Goal: Communication & Community: Answer question/provide support

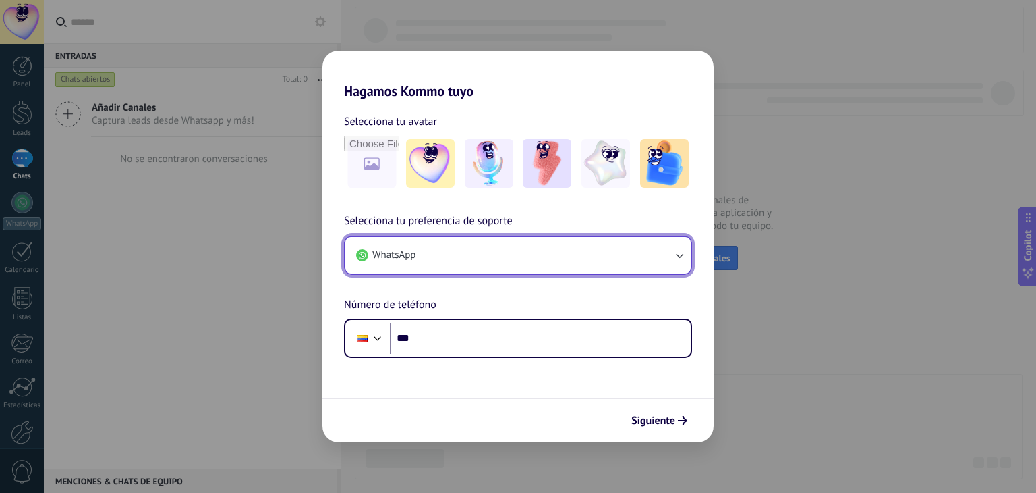
click at [621, 246] on button "WhatsApp" at bounding box center [517, 255] width 345 height 36
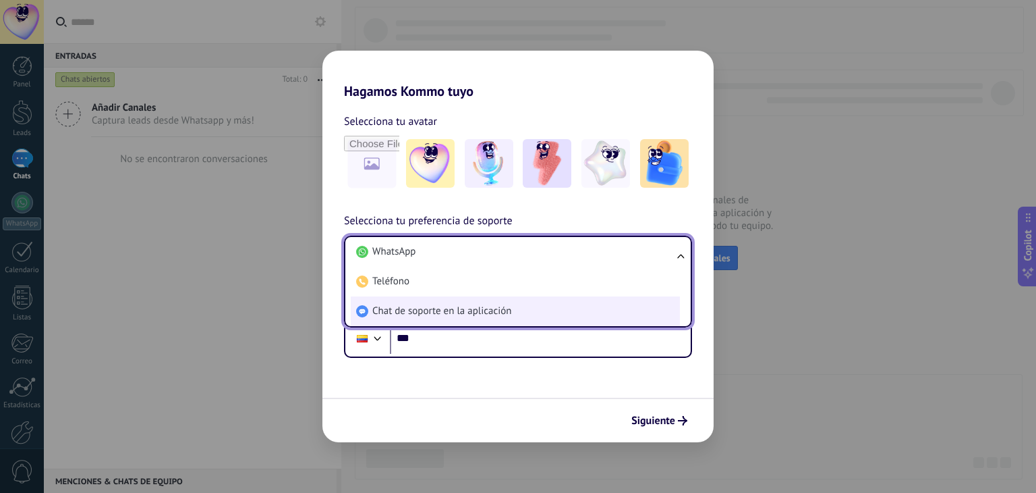
click at [526, 310] on li "Chat de soporte en la aplicación" at bounding box center [515, 311] width 329 height 30
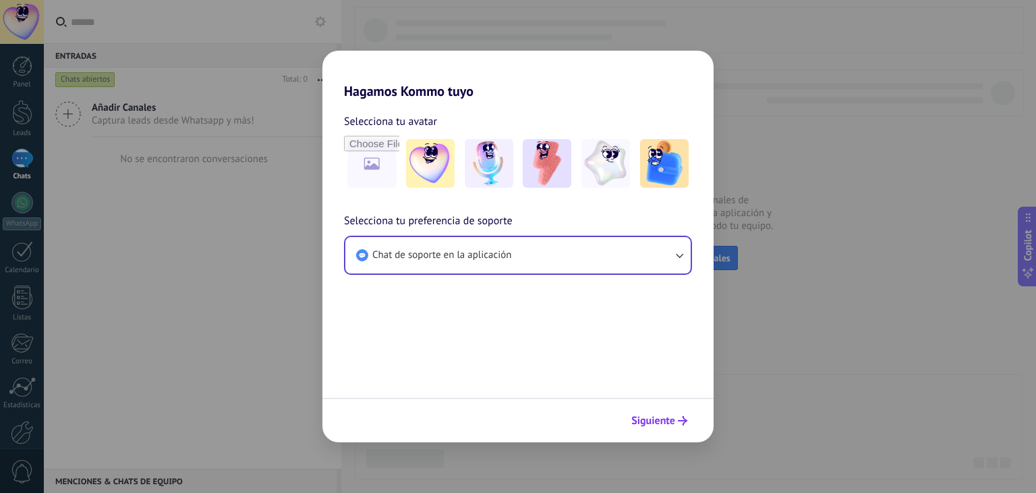
click at [690, 412] on button "Siguiente" at bounding box center [659, 420] width 68 height 23
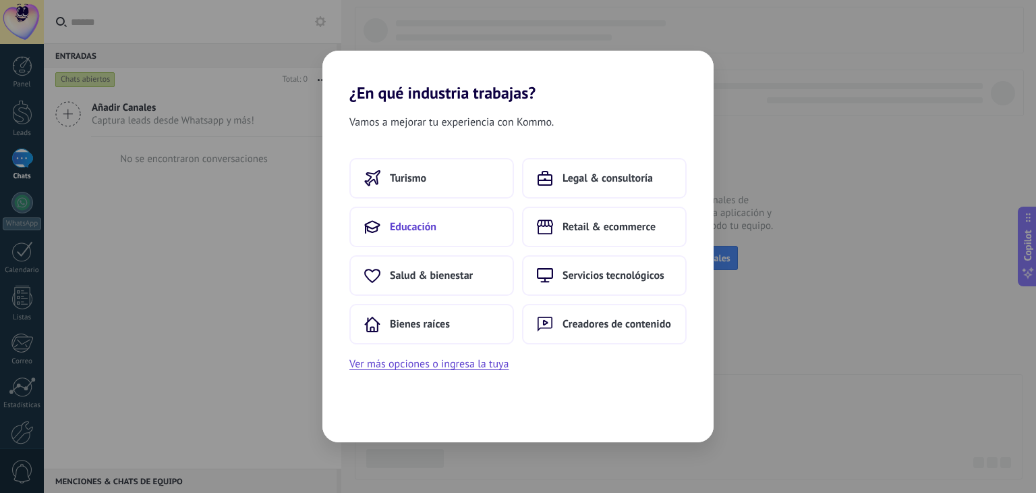
click at [451, 217] on button "Educación" at bounding box center [432, 226] width 165 height 40
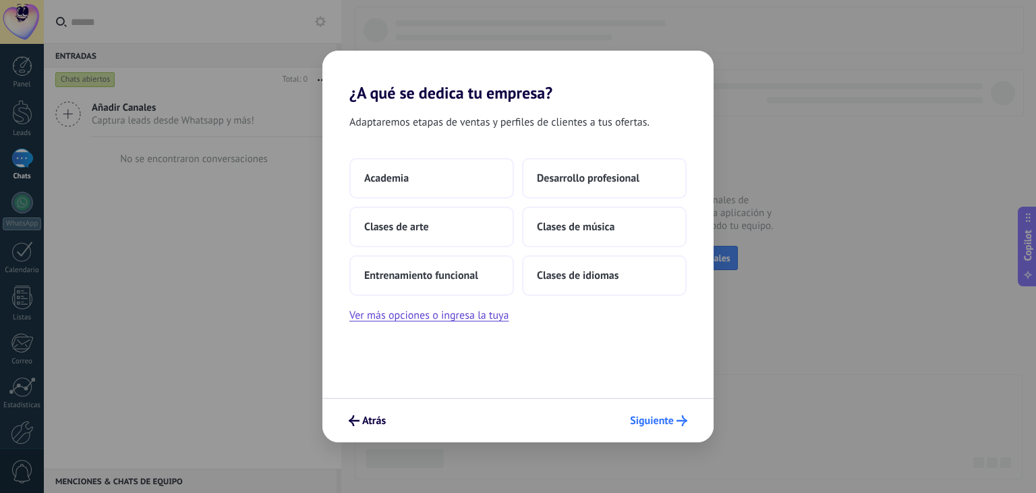
click at [653, 418] on span "Siguiente" at bounding box center [652, 420] width 44 height 9
click at [669, 416] on span "Siguiente" at bounding box center [652, 420] width 44 height 9
click at [586, 182] on span "Desarrollo profesional" at bounding box center [588, 177] width 103 height 13
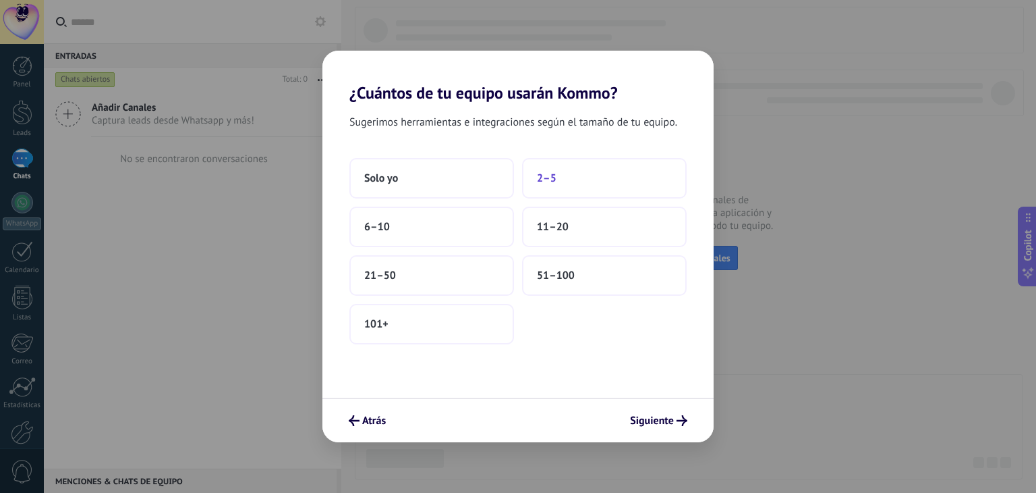
click at [549, 170] on button "2–5" at bounding box center [604, 178] width 165 height 40
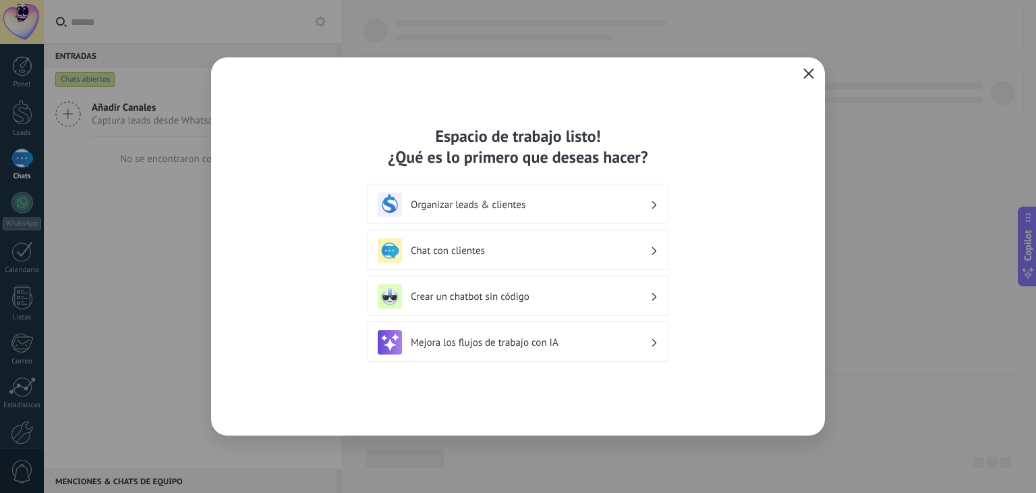
click at [810, 75] on use "button" at bounding box center [809, 73] width 10 height 10
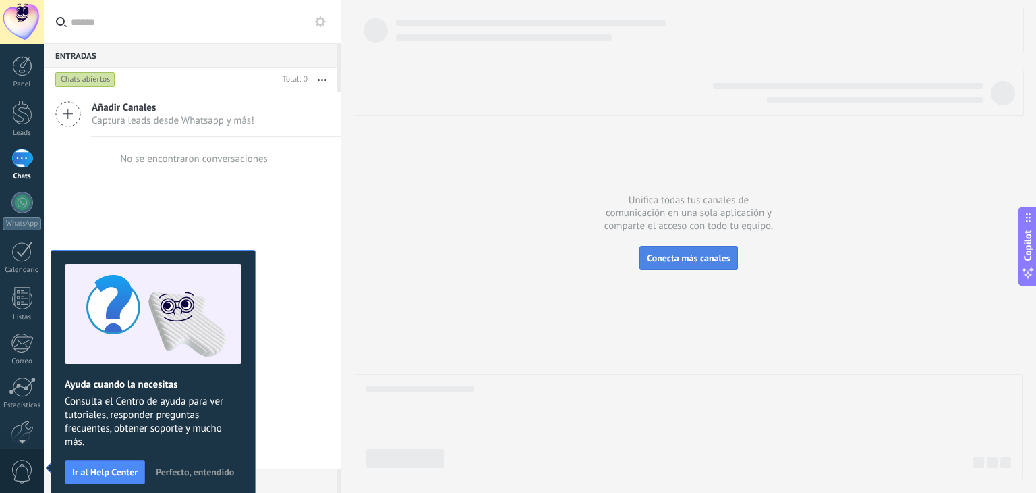
click at [669, 262] on span "Conecta más canales" at bounding box center [688, 258] width 83 height 12
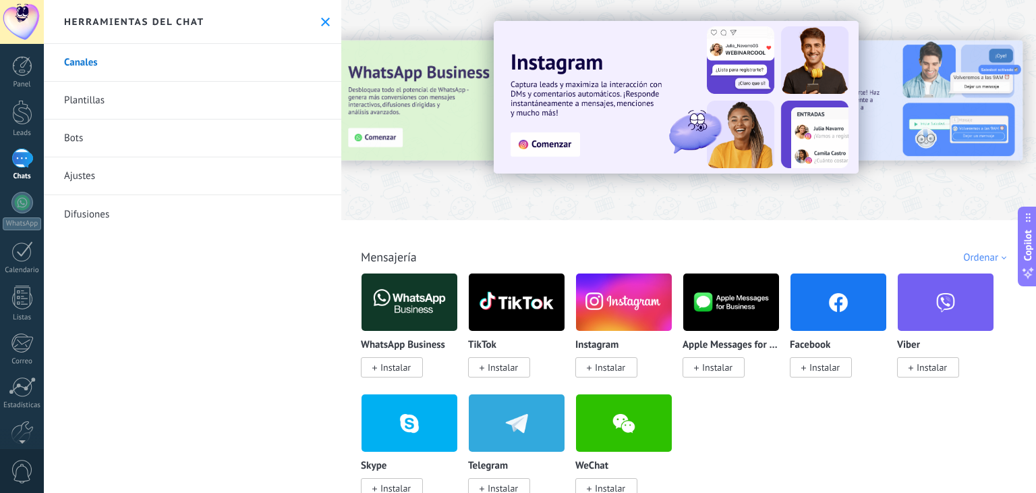
click at [396, 361] on span "Instalar" at bounding box center [396, 367] width 30 height 12
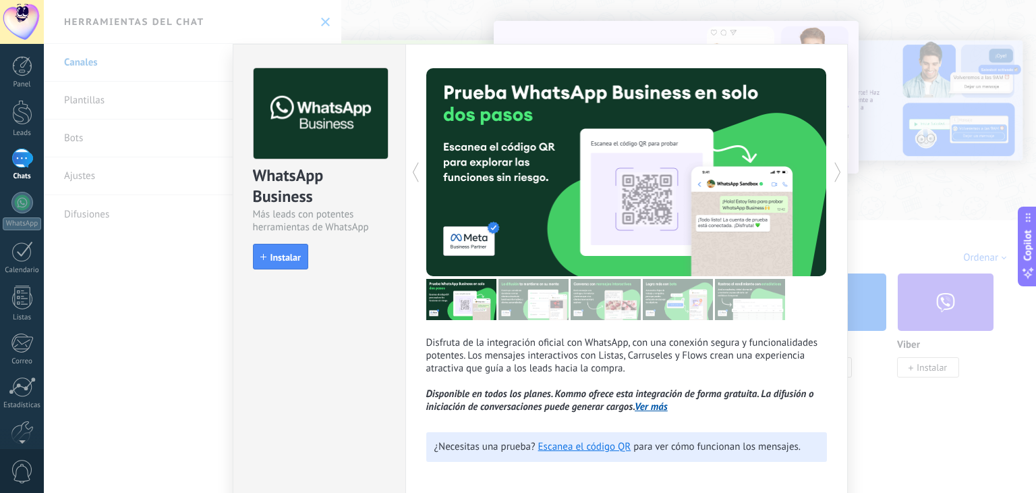
scroll to position [59, 0]
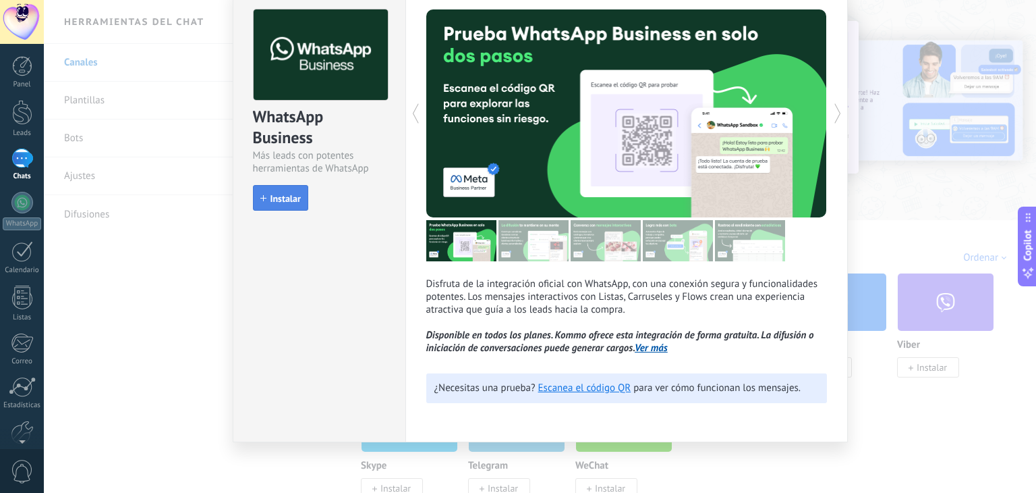
click at [278, 198] on span "Instalar" at bounding box center [286, 198] width 30 height 9
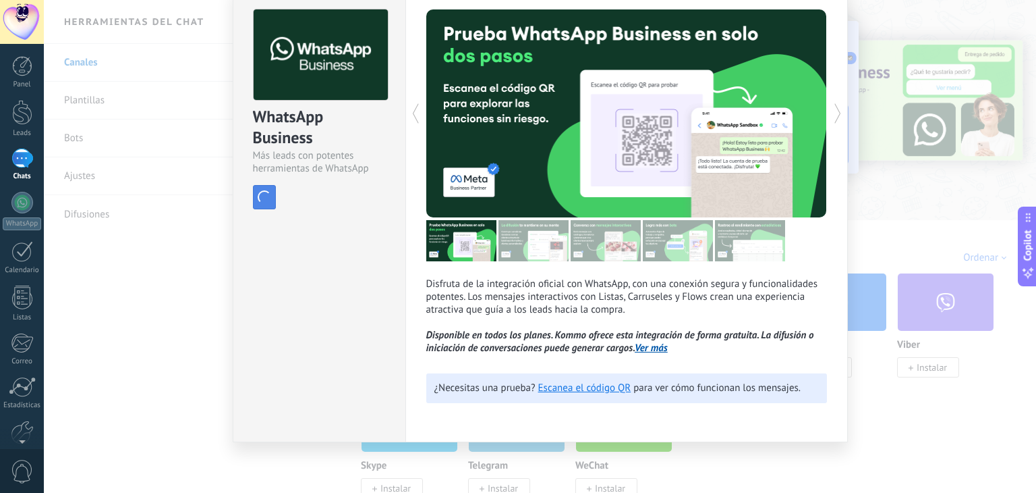
scroll to position [0, 0]
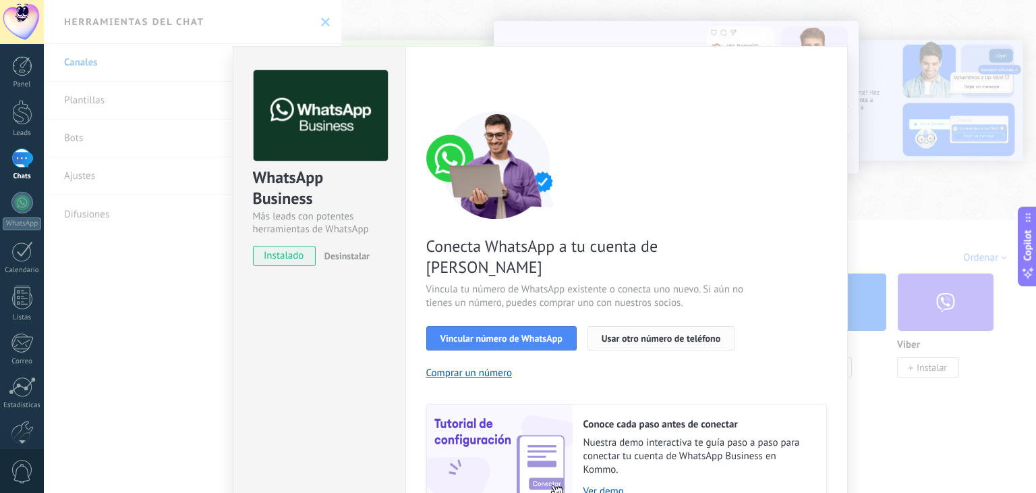
click at [617, 333] on span "Usar otro número de teléfono" at bounding box center [661, 337] width 119 height 9
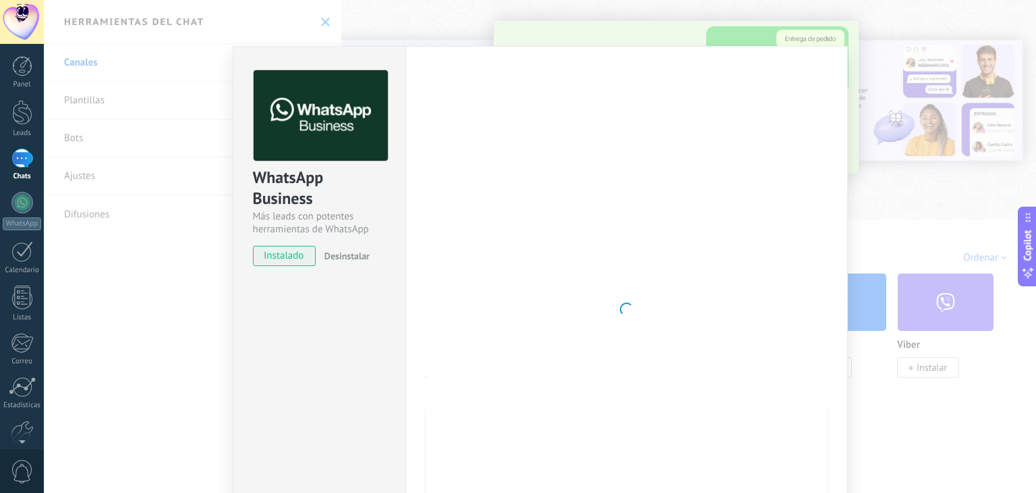
click at [551, 208] on div at bounding box center [626, 309] width 401 height 478
click at [744, 107] on div at bounding box center [626, 309] width 401 height 478
click at [860, 51] on div "WhatsApp Business Más leads con potentes herramientas de WhatsApp instalado Des…" at bounding box center [540, 246] width 993 height 493
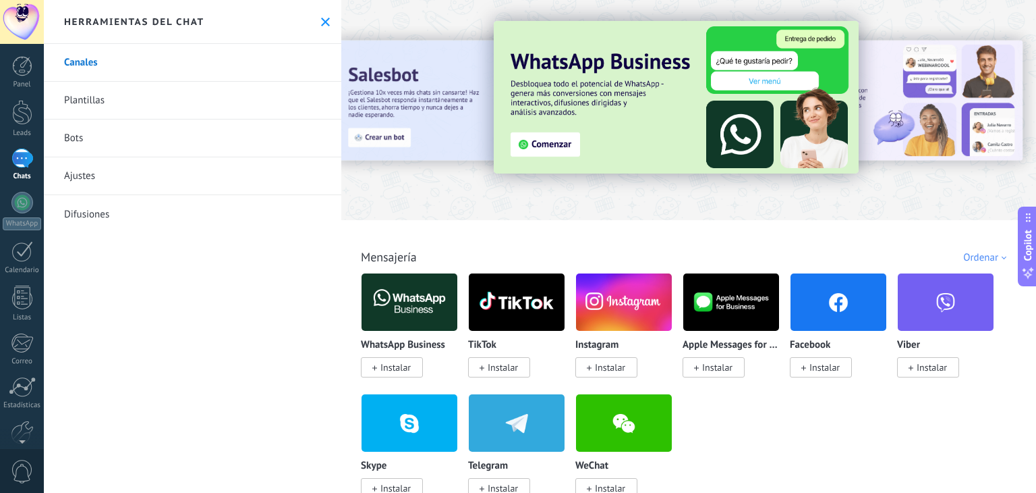
click at [414, 309] on img at bounding box center [410, 301] width 96 height 65
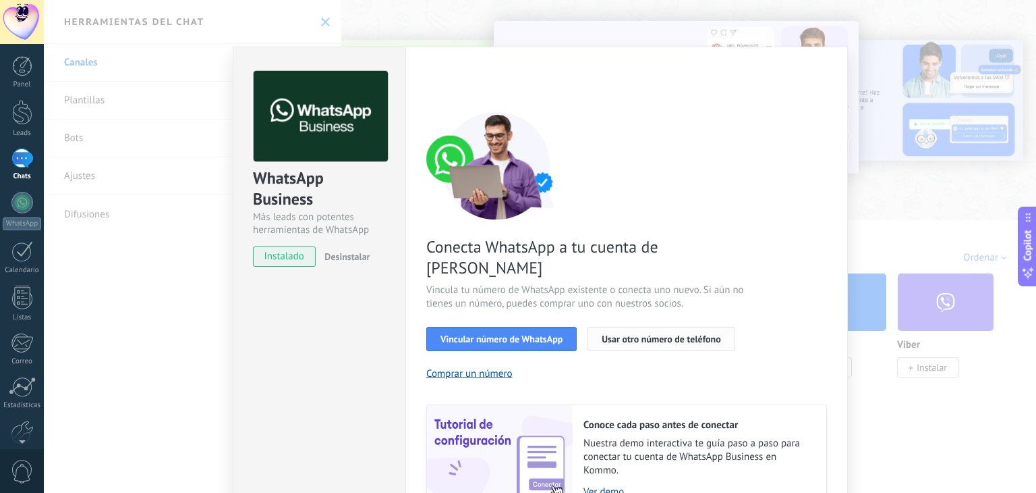
click at [650, 327] on button "Usar otro número de teléfono" at bounding box center [661, 339] width 147 height 24
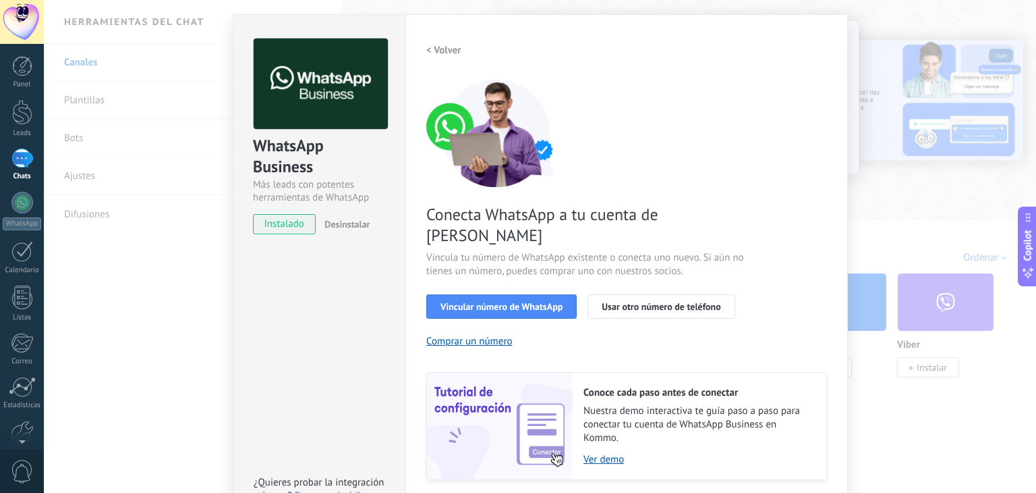
scroll to position [58, 0]
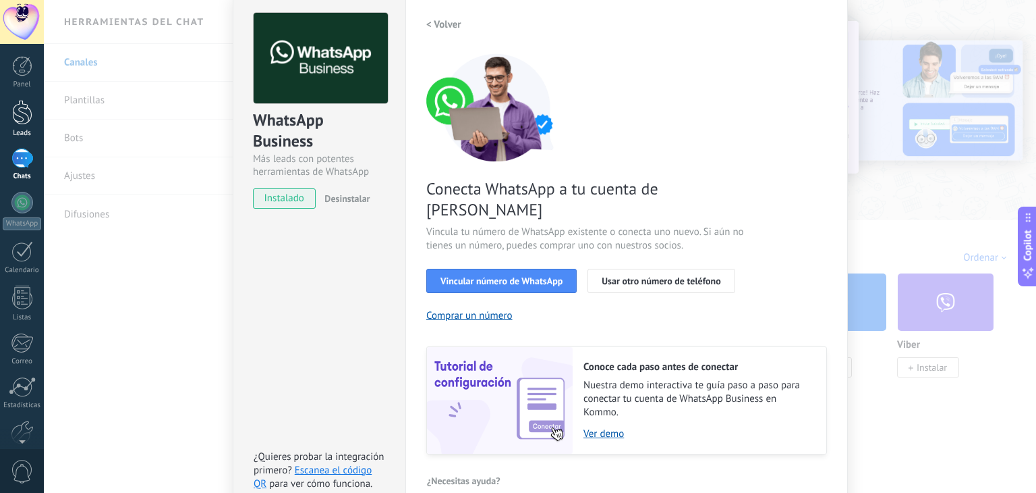
click at [20, 109] on div at bounding box center [22, 112] width 20 height 25
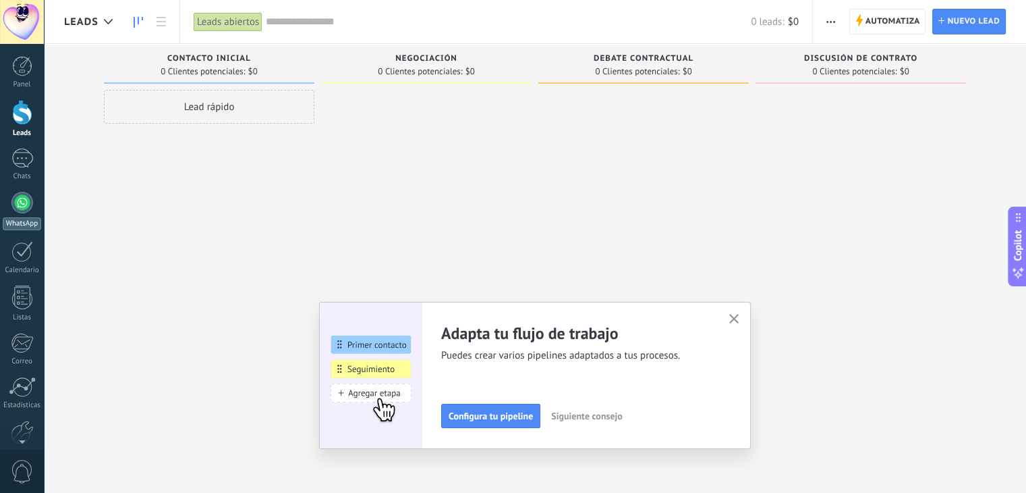
click at [20, 198] on div at bounding box center [22, 203] width 22 height 22
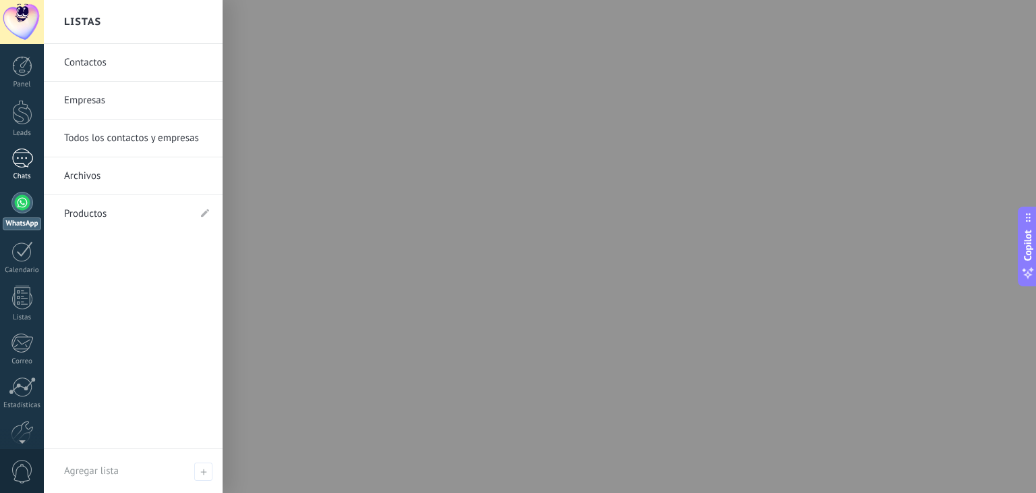
click at [12, 169] on link "Chats" at bounding box center [22, 164] width 44 height 32
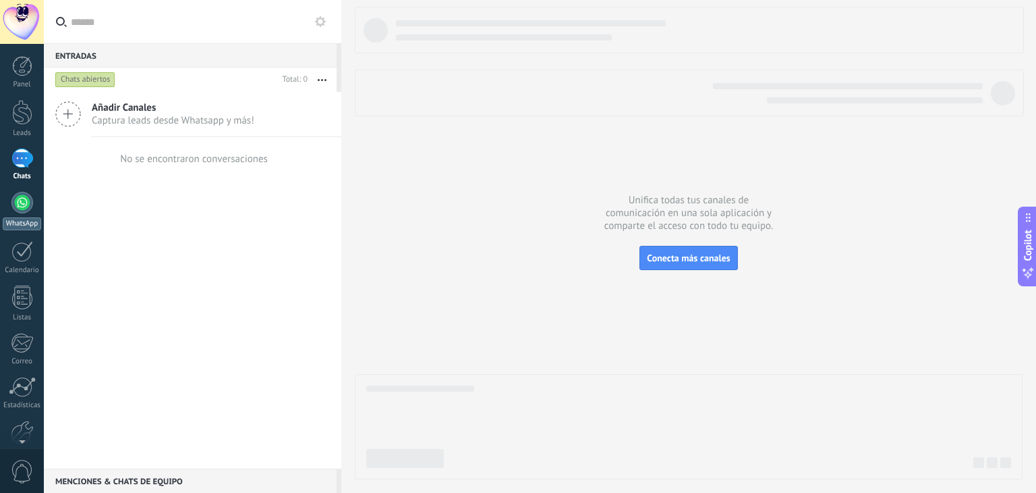
click at [22, 210] on div at bounding box center [22, 203] width 22 height 22
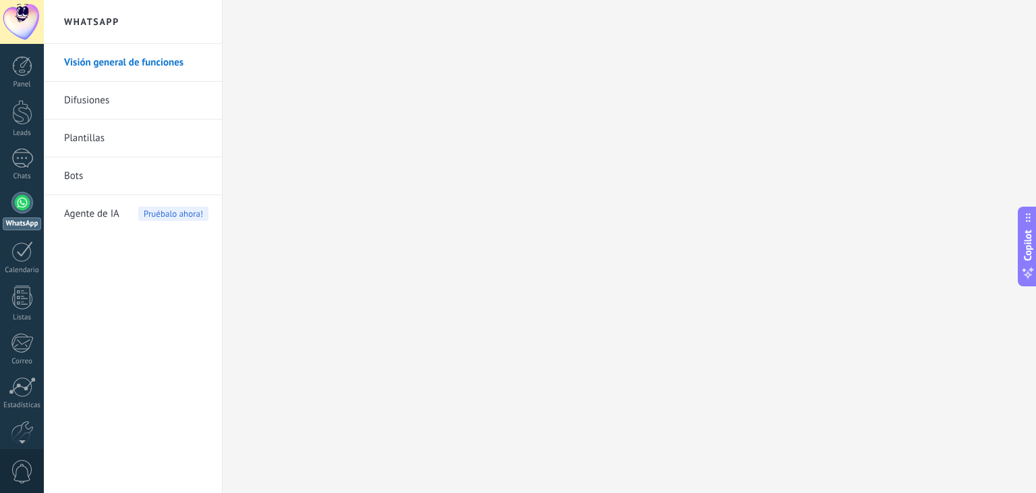
click at [17, 96] on div "Panel Leads Chats WhatsApp Clientes" at bounding box center [22, 287] width 44 height 462
click at [17, 109] on div at bounding box center [22, 112] width 20 height 25
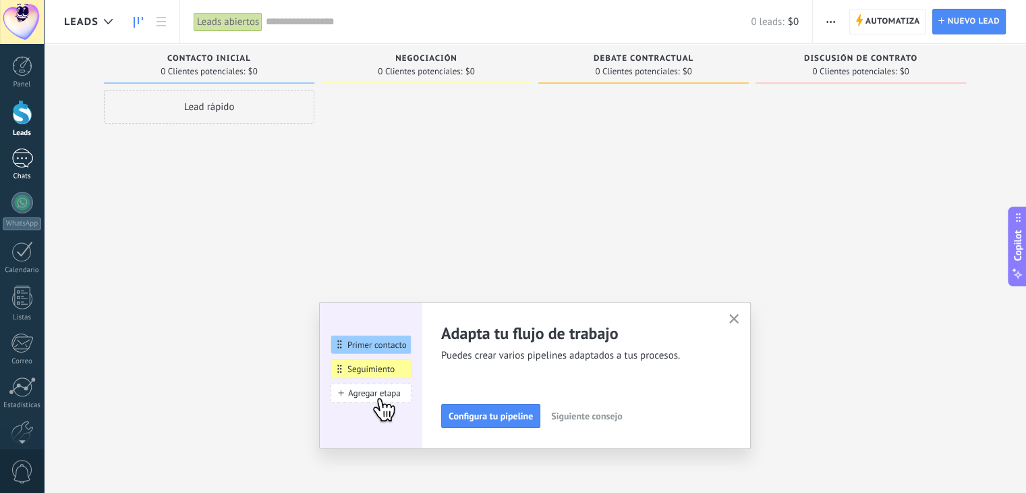
click at [26, 153] on div at bounding box center [22, 158] width 22 height 20
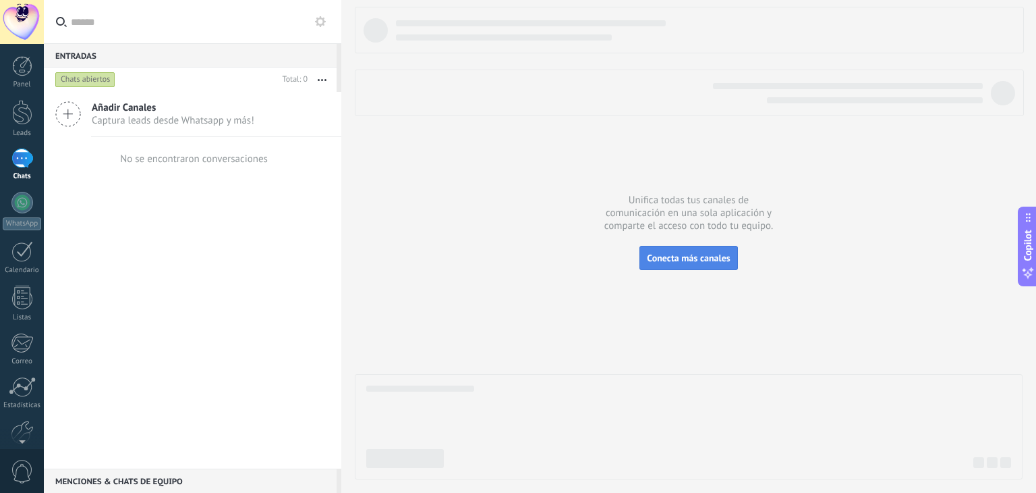
click at [699, 259] on span "Conecta más canales" at bounding box center [688, 258] width 83 height 12
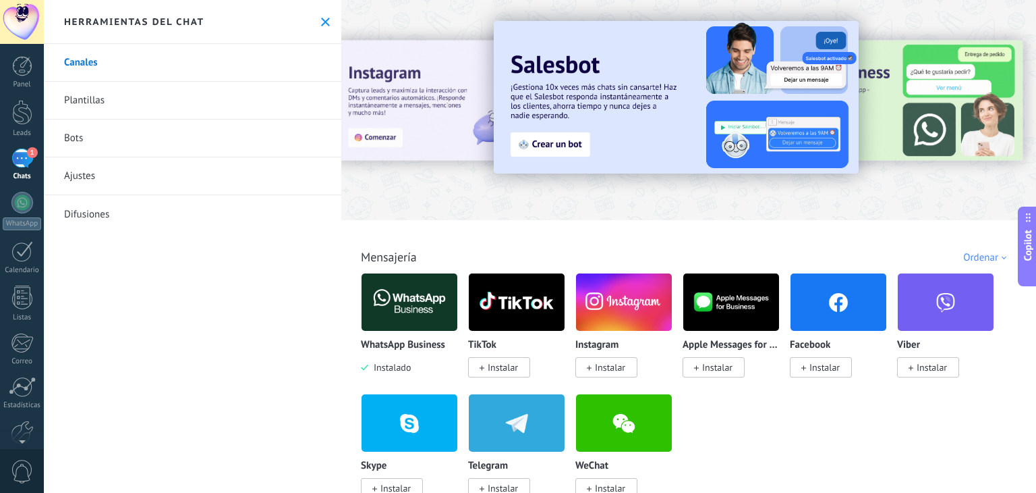
click at [24, 153] on div "1" at bounding box center [22, 158] width 22 height 20
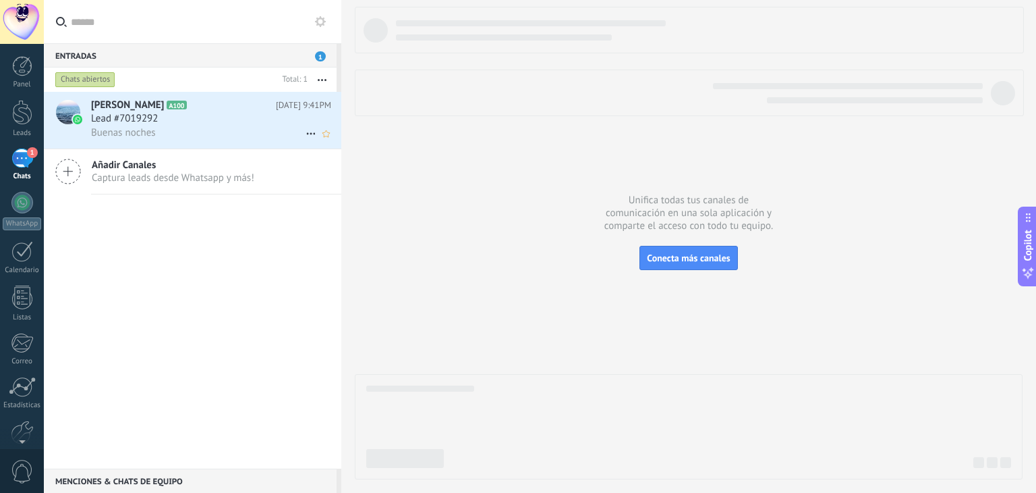
click at [97, 119] on span "Lead #7019292" at bounding box center [124, 118] width 67 height 13
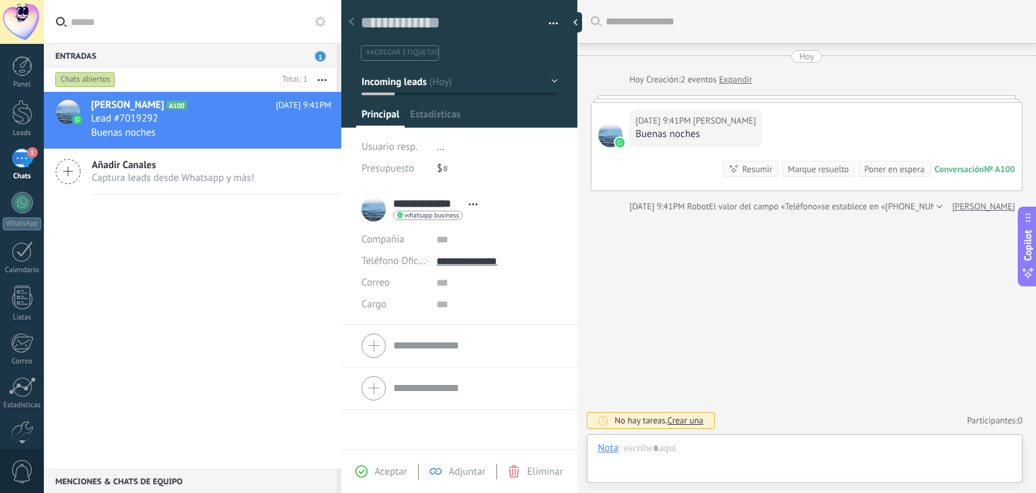
scroll to position [20, 0]
click at [641, 453] on div "Chat para [PERSON_NAME] :" at bounding box center [657, 447] width 119 height 13
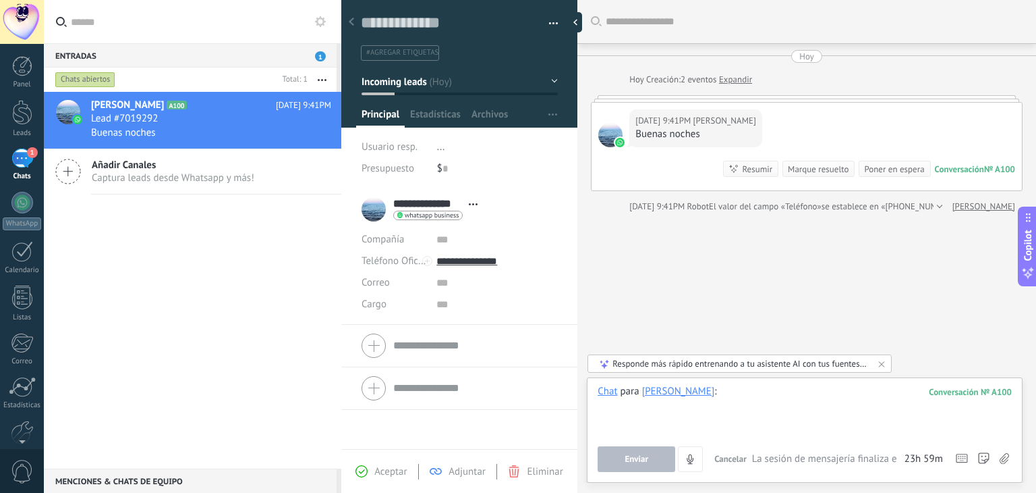
click at [727, 395] on div at bounding box center [805, 410] width 414 height 51
click at [643, 456] on span "Enviar" at bounding box center [637, 458] width 24 height 9
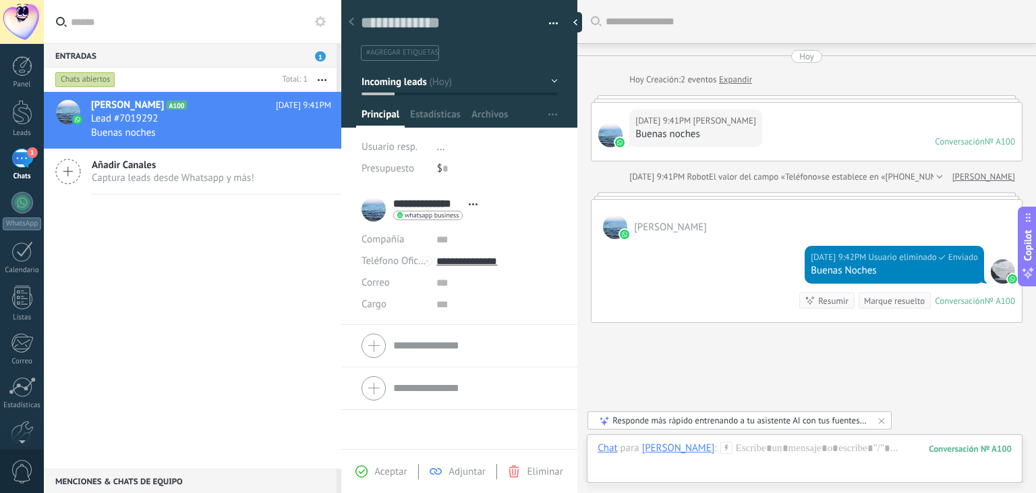
scroll to position [64, 0]
